Goal: Transaction & Acquisition: Download file/media

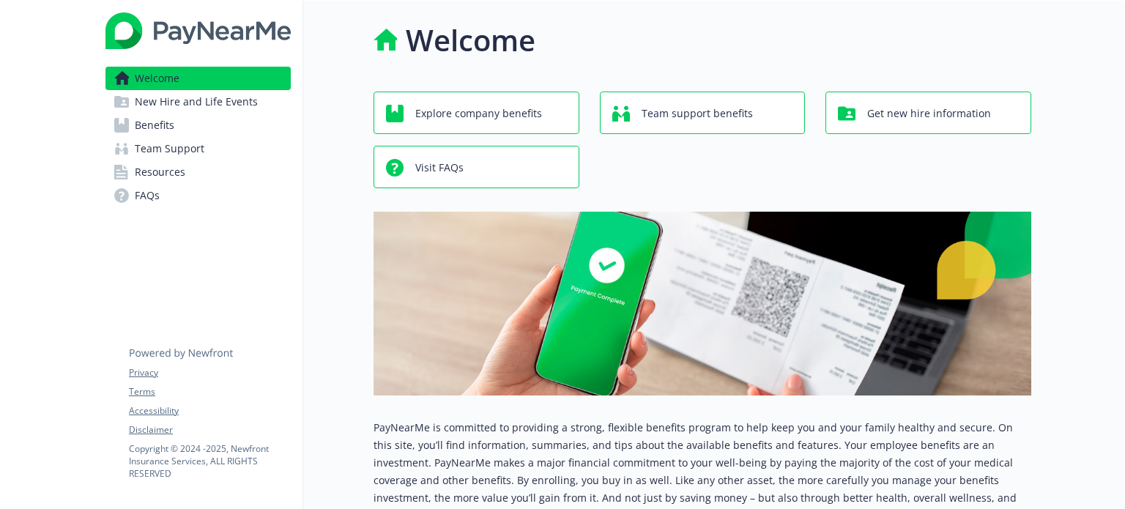
click at [149, 117] on span "Benefits" at bounding box center [155, 125] width 40 height 23
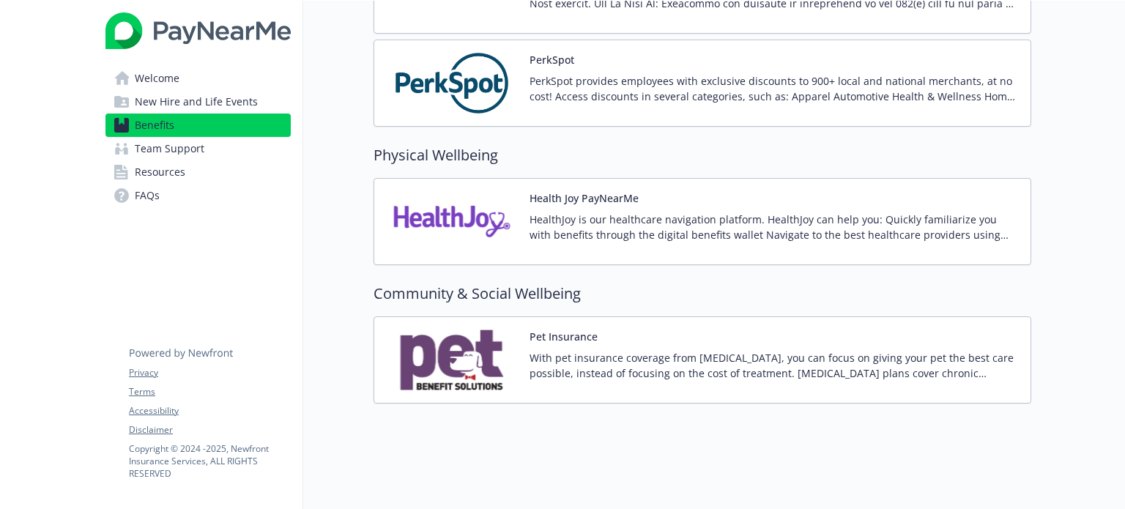
scroll to position [2722, 0]
click at [566, 333] on div "Pet Insurance With pet insurance coverage from [MEDICAL_DATA], you can focus on…" at bounding box center [774, 360] width 489 height 62
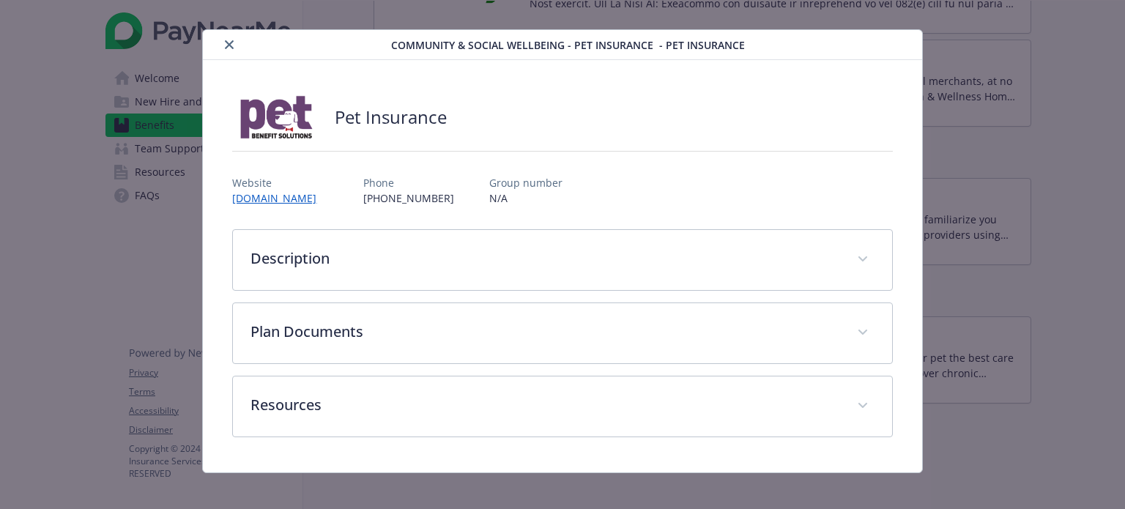
scroll to position [26, 0]
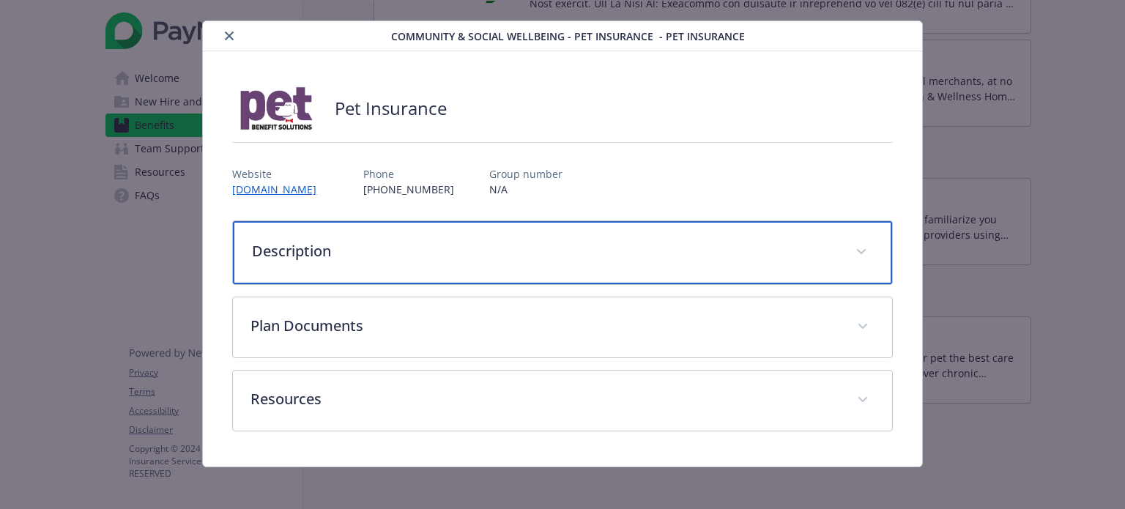
click at [626, 229] on div "Description" at bounding box center [562, 252] width 659 height 63
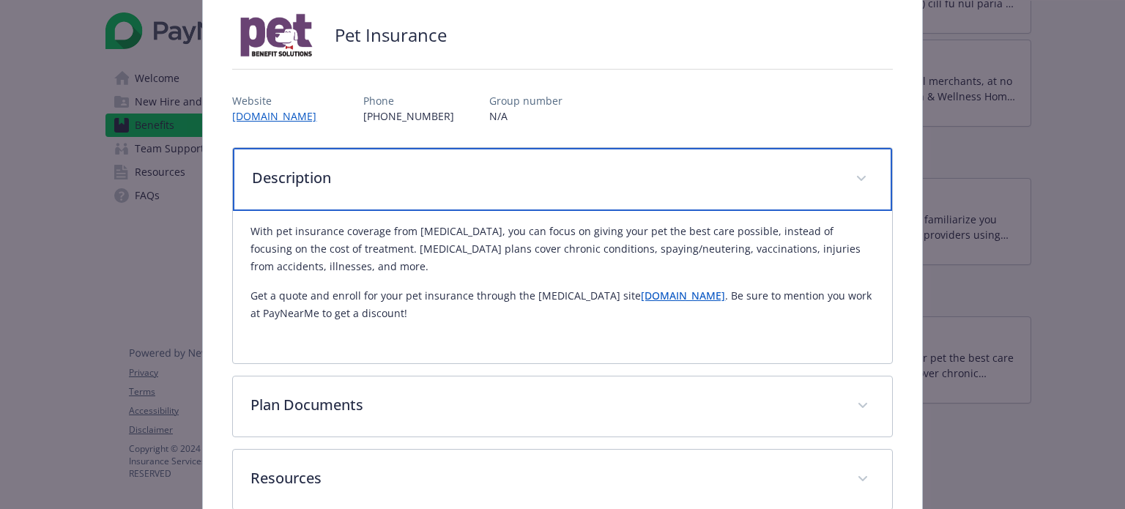
scroll to position [173, 0]
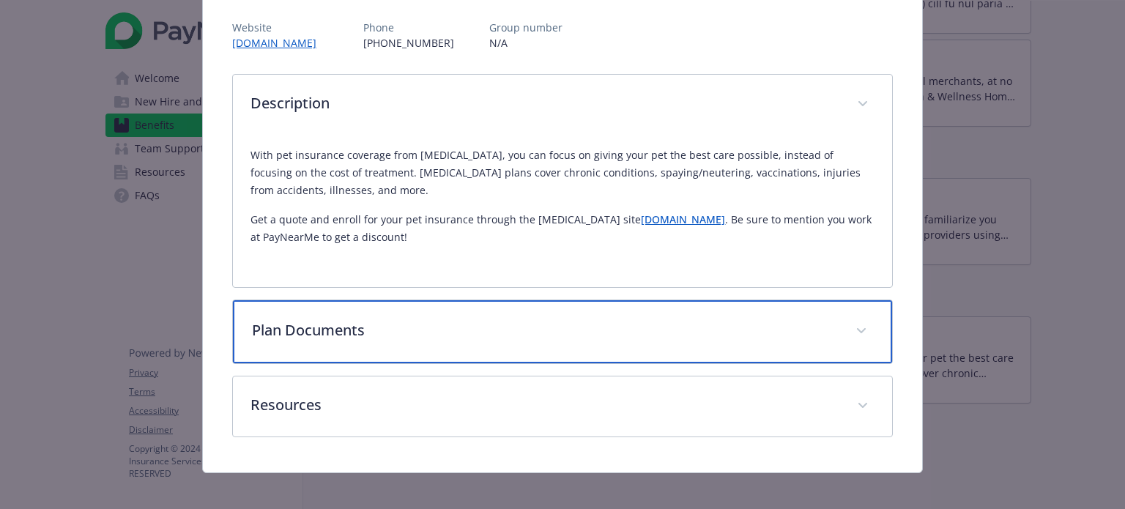
click at [488, 333] on p "Plan Documents" at bounding box center [544, 330] width 585 height 22
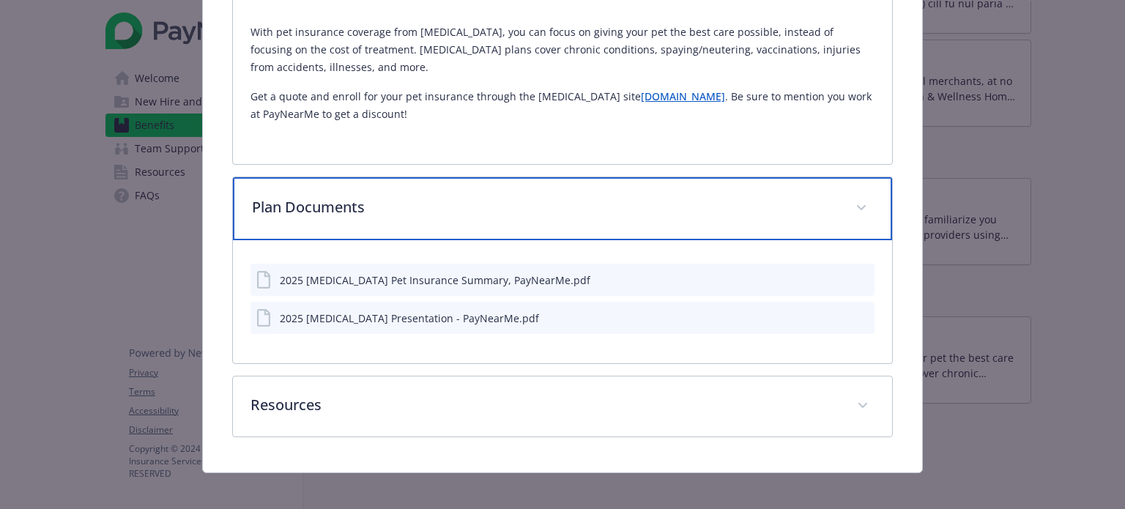
scroll to position [305, 0]
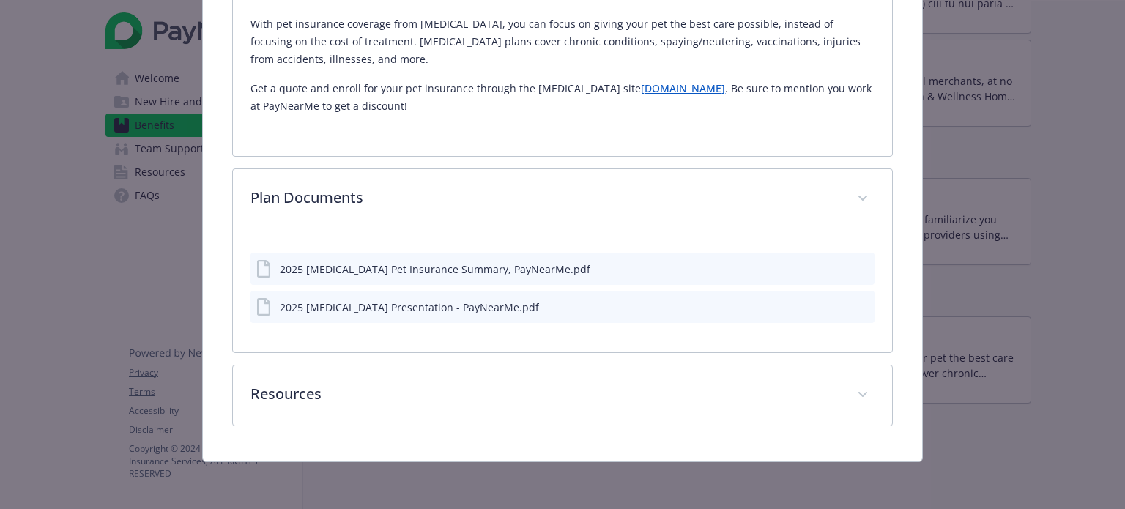
click at [443, 274] on div "2025 [MEDICAL_DATA] Pet Insurance Summary, PayNearMe.pdf" at bounding box center [435, 269] width 311 height 15
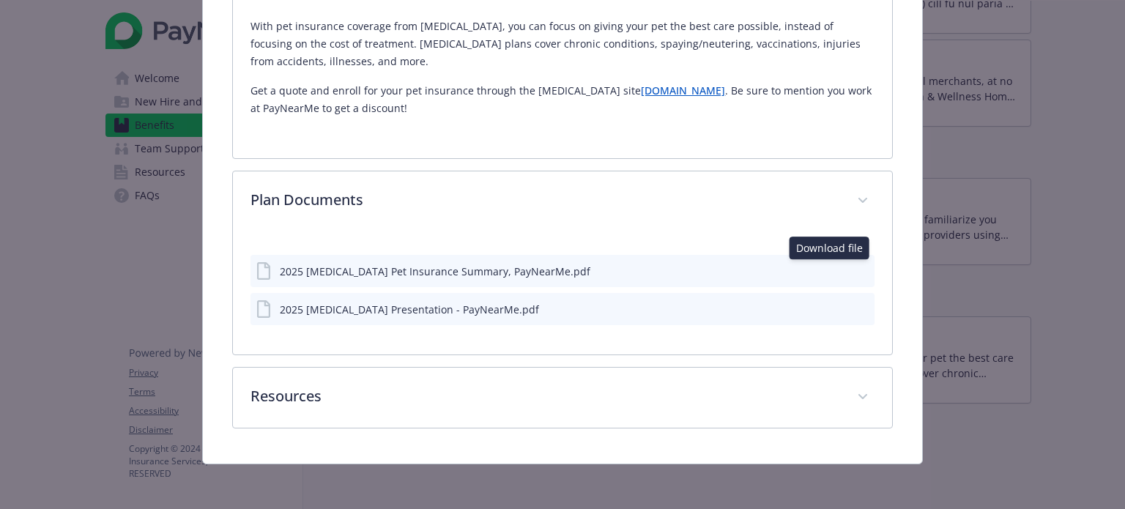
click at [832, 269] on icon "download file" at bounding box center [837, 271] width 12 height 12
click at [832, 305] on icon "download file" at bounding box center [837, 307] width 10 height 9
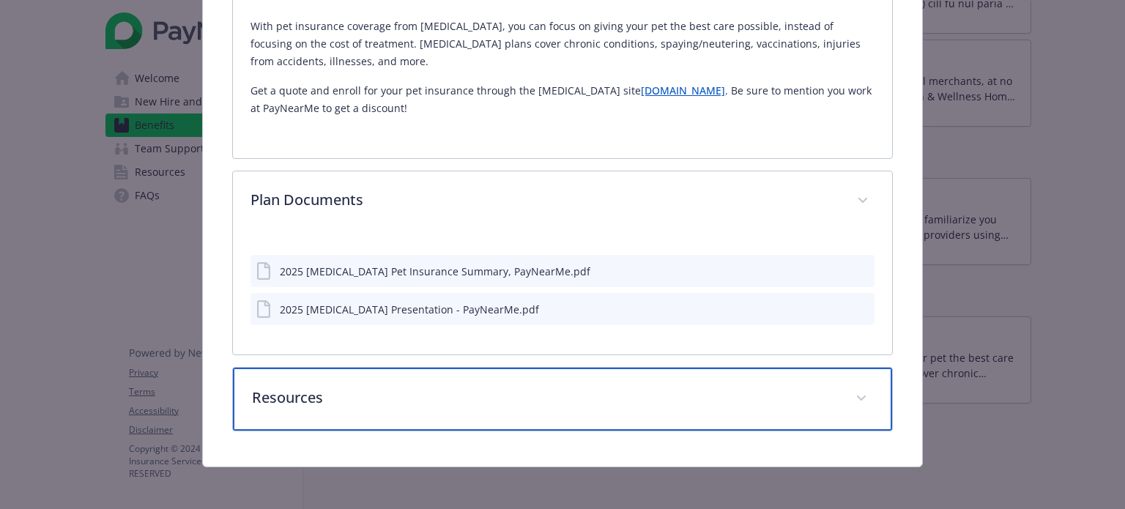
click at [679, 389] on p "Resources" at bounding box center [544, 398] width 585 height 22
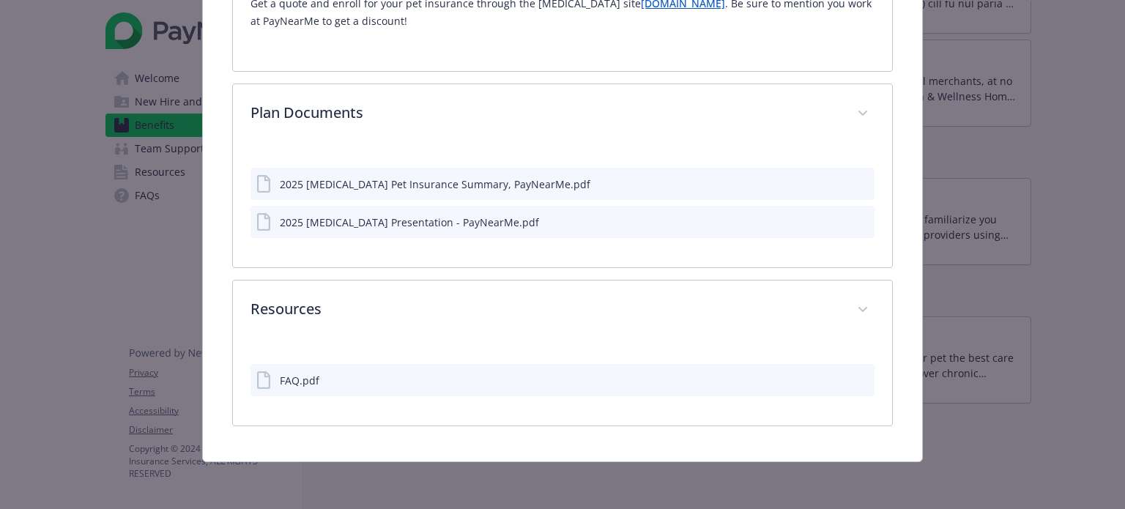
scroll to position [387, 0]
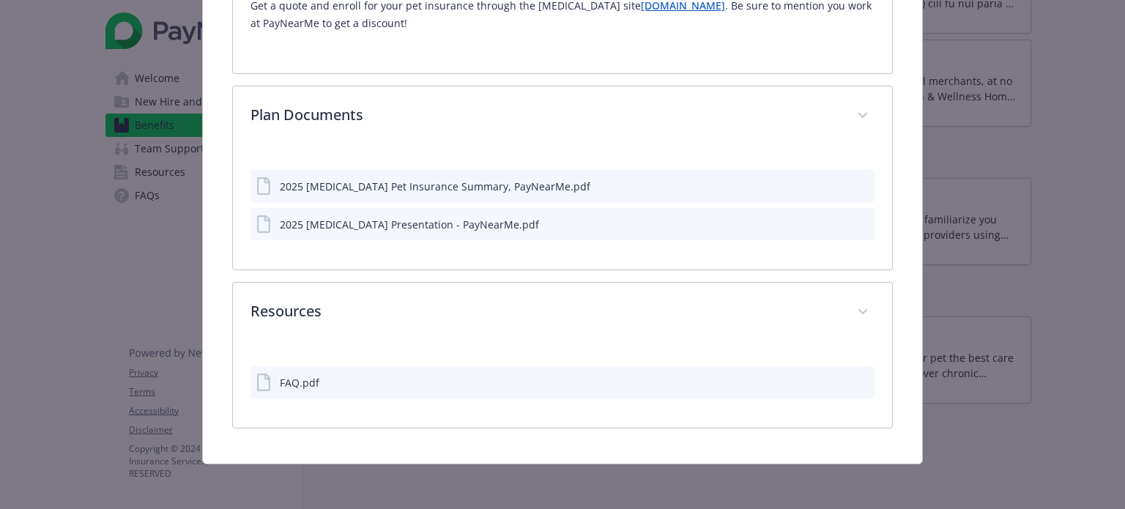
click at [831, 376] on icon "download file" at bounding box center [837, 382] width 12 height 12
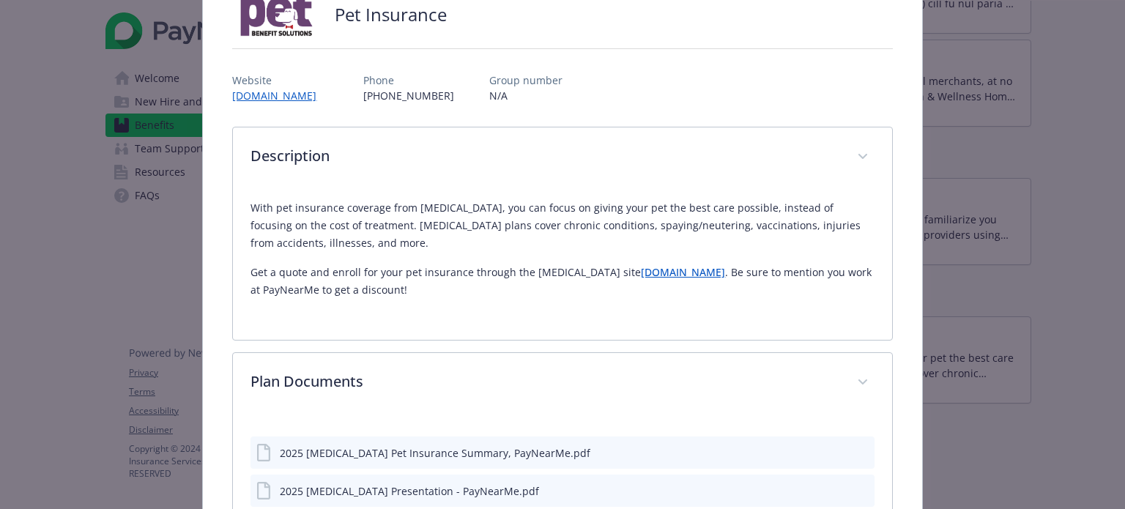
scroll to position [94, 0]
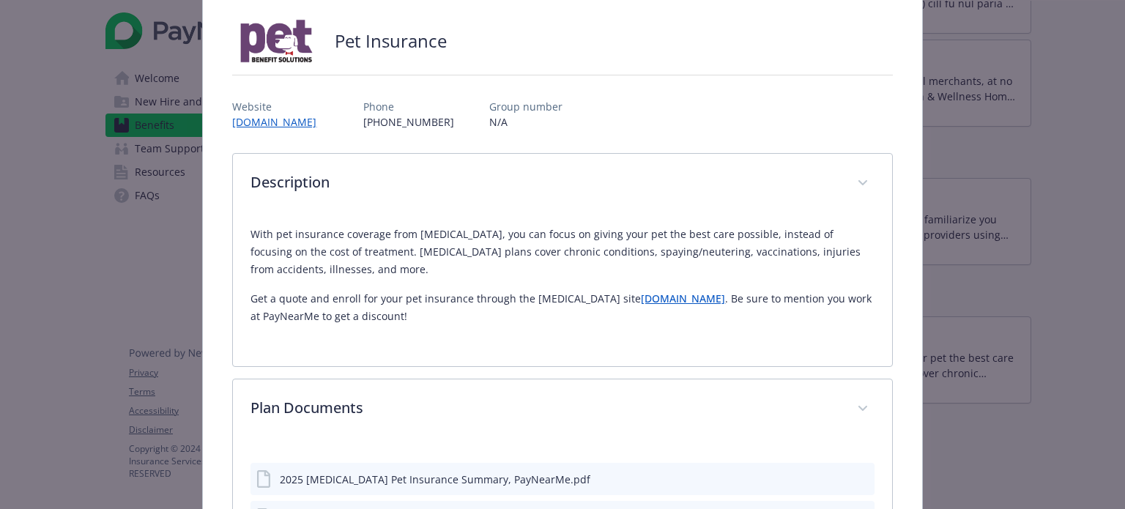
click at [677, 297] on link "[DOMAIN_NAME]" at bounding box center [683, 299] width 84 height 14
